Goal: Task Accomplishment & Management: Manage account settings

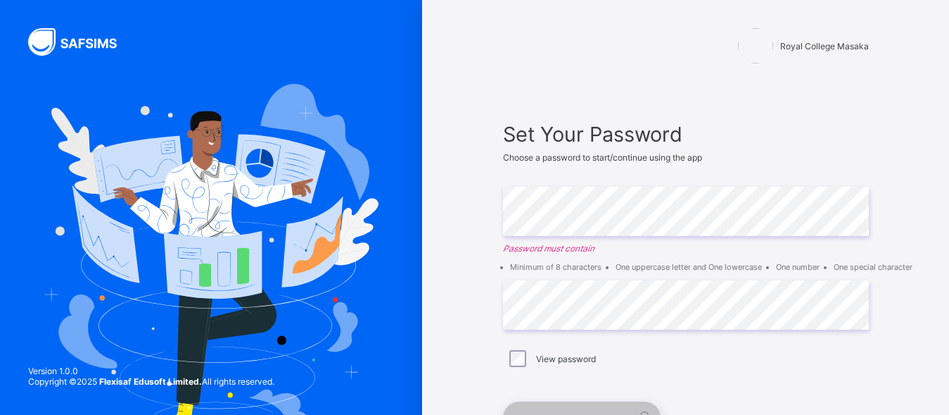
click at [775, 365] on div "View password" at bounding box center [686, 358] width 359 height 17
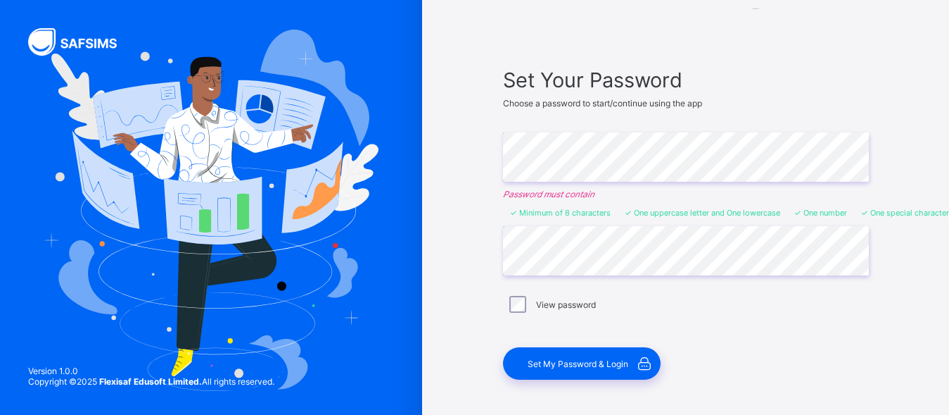
scroll to position [70, 0]
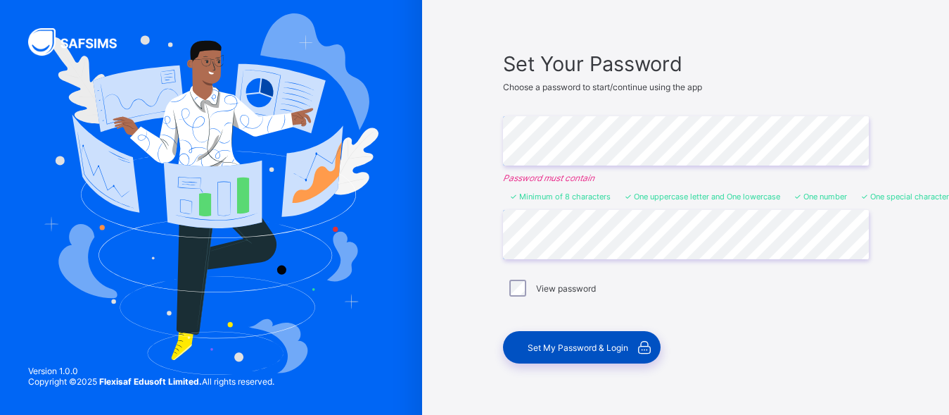
click at [608, 356] on div "Set My Password & Login" at bounding box center [582, 347] width 158 height 32
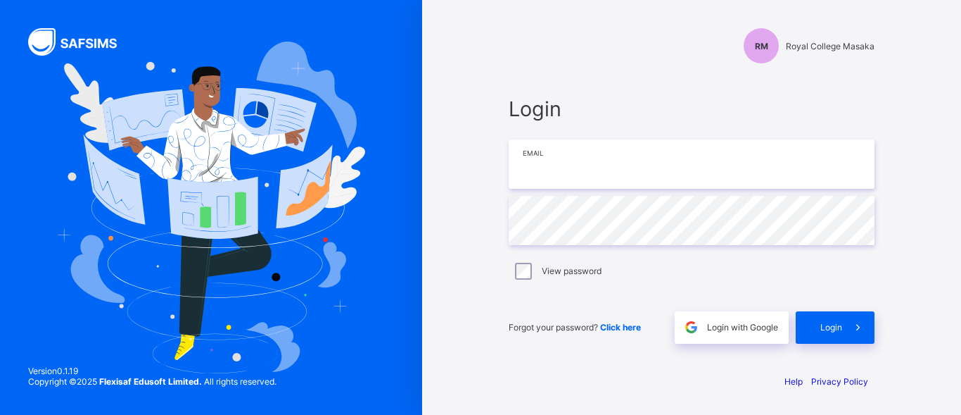
click at [616, 164] on input "email" at bounding box center [692, 163] width 366 height 49
type input "**********"
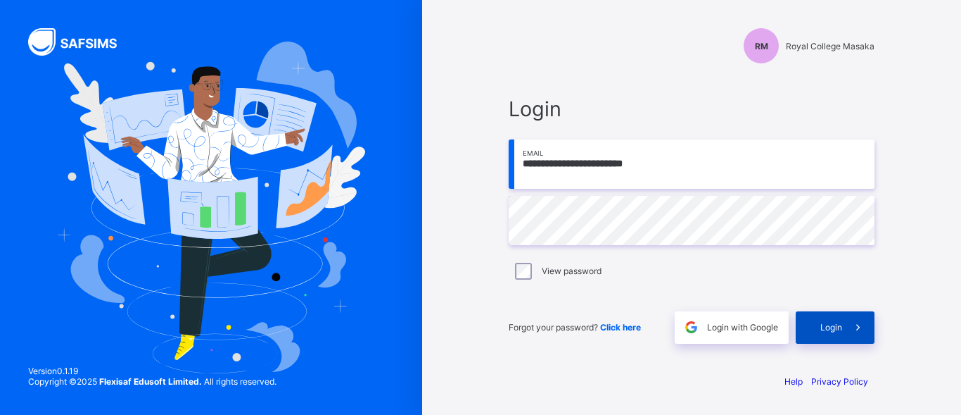
click at [821, 324] on span "Login" at bounding box center [832, 327] width 22 height 11
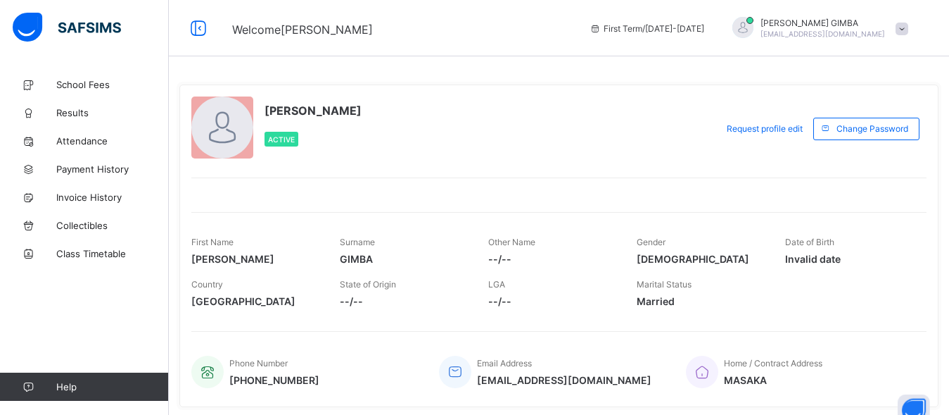
click at [448, 141] on div "[PERSON_NAME] Active" at bounding box center [450, 128] width 518 height 64
click at [229, 134] on div at bounding box center [222, 127] width 62 height 62
click at [760, 130] on span "Request profile edit" at bounding box center [765, 128] width 76 height 11
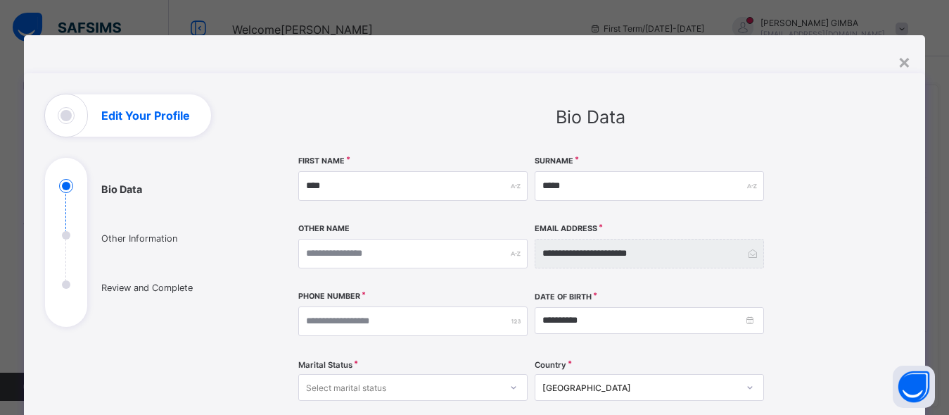
click at [155, 127] on div "Edit Your Profile" at bounding box center [128, 115] width 166 height 42
click at [125, 123] on div "Edit Your Profile" at bounding box center [128, 115] width 166 height 42
click at [906, 63] on div "×" at bounding box center [904, 61] width 13 height 24
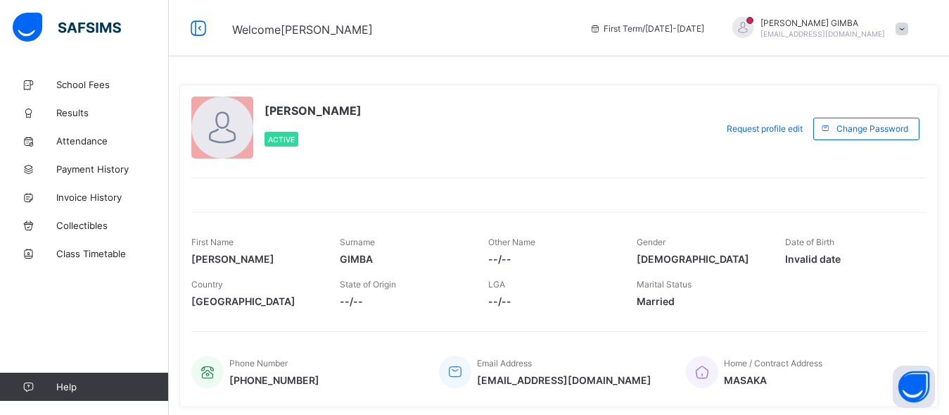
click at [238, 146] on div at bounding box center [222, 127] width 62 height 62
click at [283, 140] on span "Active" at bounding box center [281, 139] width 27 height 8
click at [103, 88] on span "School Fees" at bounding box center [112, 84] width 113 height 11
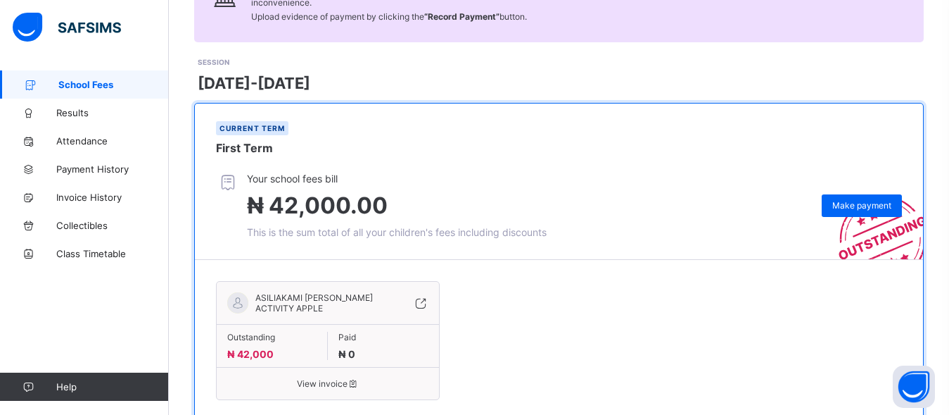
scroll to position [129, 0]
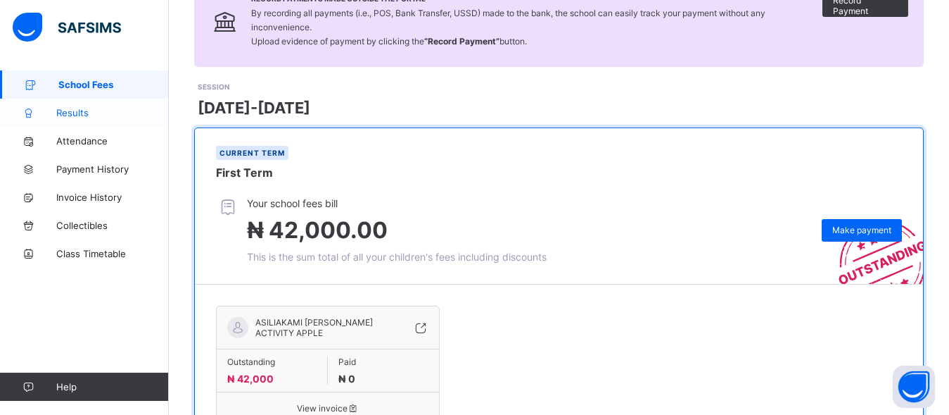
click at [76, 114] on span "Results" at bounding box center [112, 112] width 113 height 11
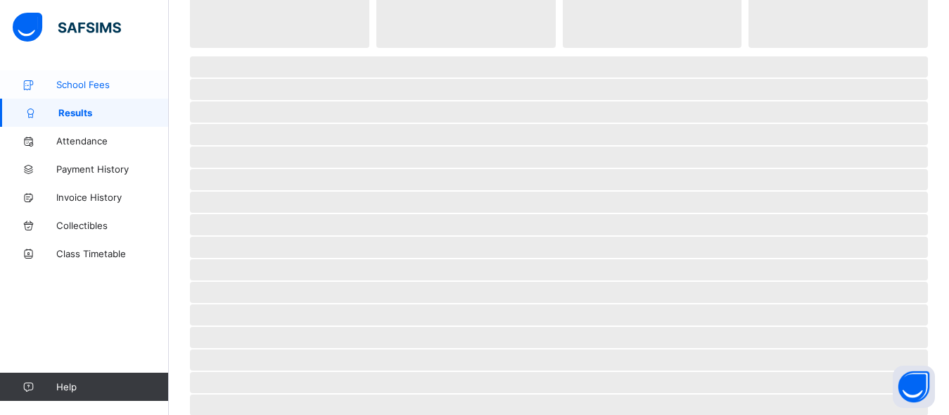
click at [87, 89] on span "School Fees" at bounding box center [112, 84] width 113 height 11
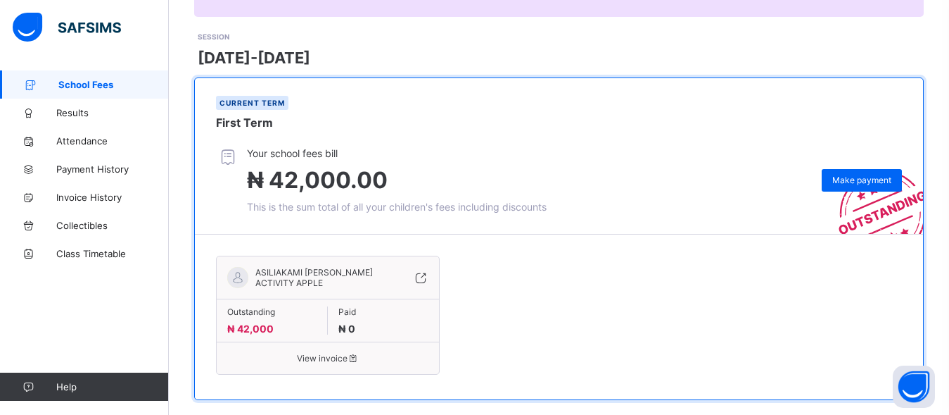
scroll to position [200, 0]
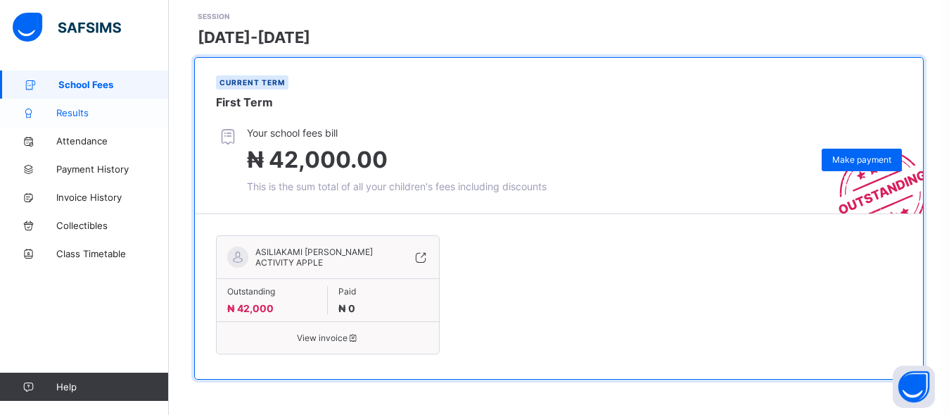
click at [77, 105] on link "Results" at bounding box center [84, 113] width 169 height 28
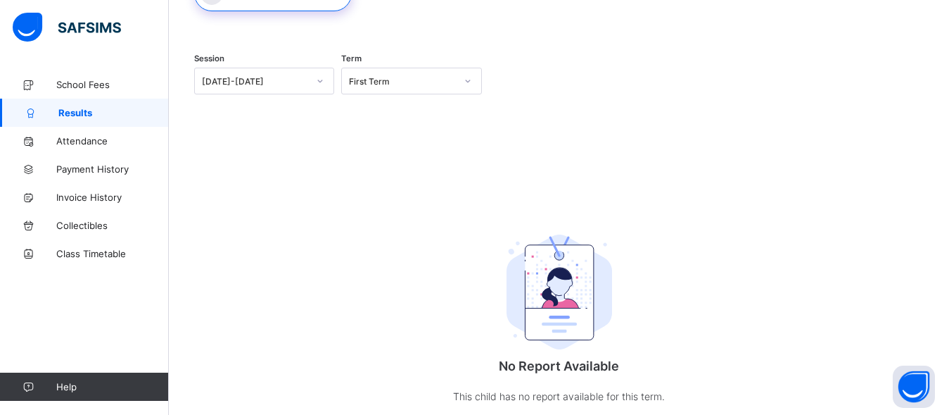
scroll to position [156, 0]
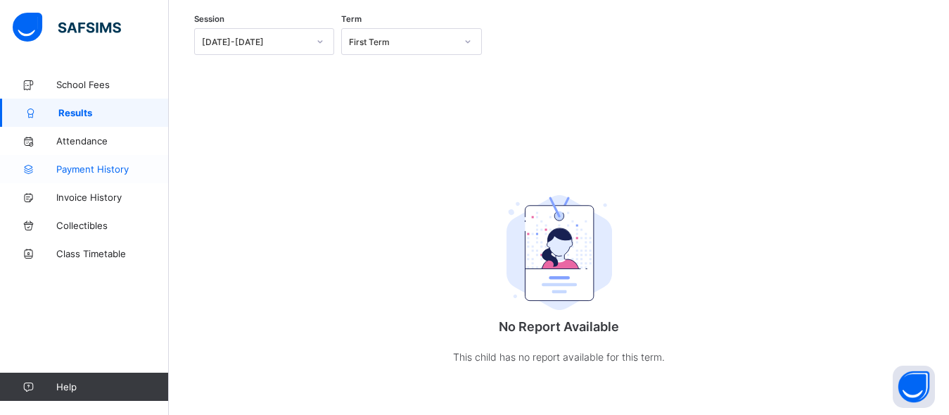
click at [93, 174] on span "Payment History" at bounding box center [112, 168] width 113 height 11
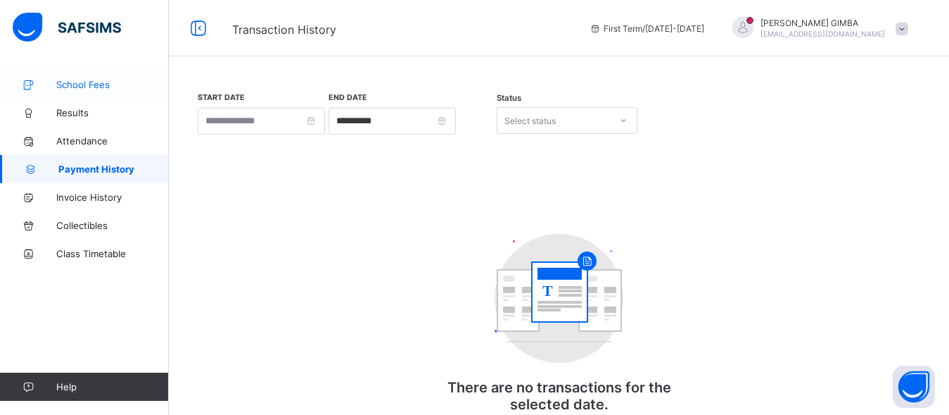
click at [102, 86] on span "School Fees" at bounding box center [112, 84] width 113 height 11
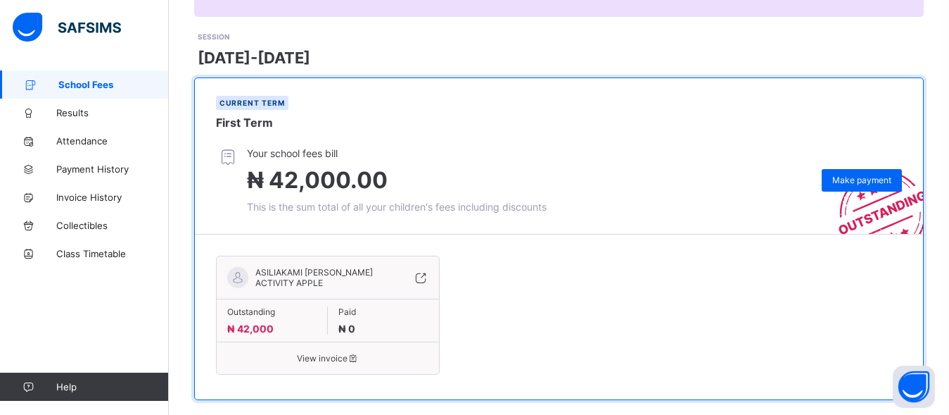
scroll to position [200, 0]
